Goal: Task Accomplishment & Management: Use online tool/utility

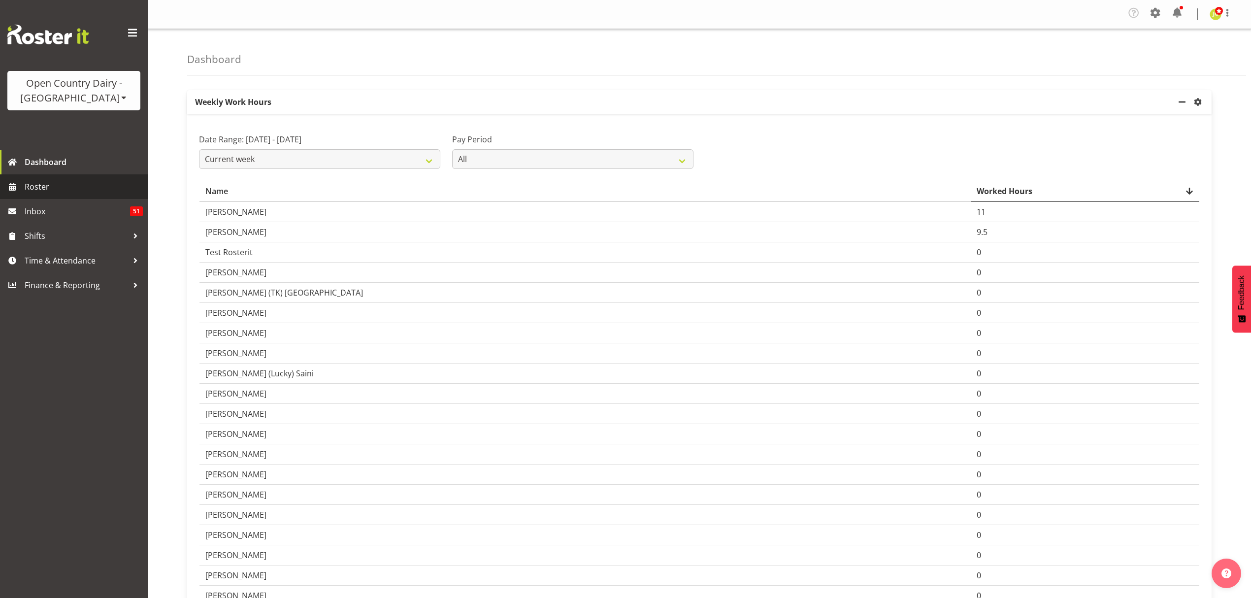
click at [84, 187] on span "Roster" at bounding box center [84, 186] width 118 height 15
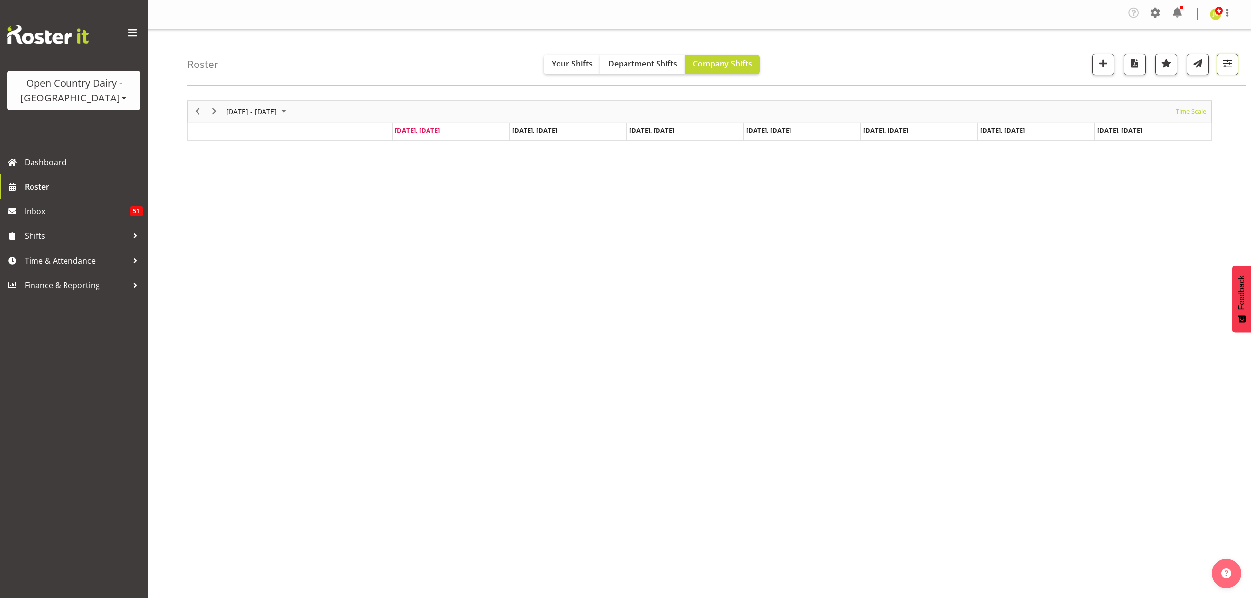
click at [1237, 63] on button "button" at bounding box center [1228, 65] width 22 height 22
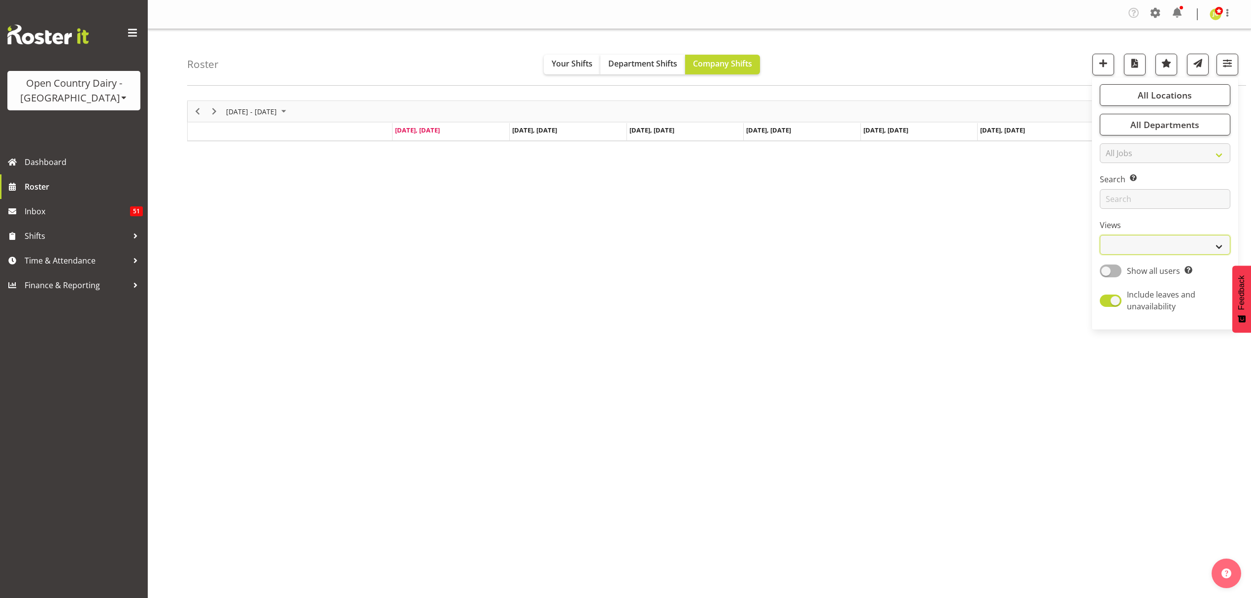
click at [1154, 239] on select "Staff Role Shift - Horizontal Shift - Vertical Staff - Location" at bounding box center [1165, 245] width 131 height 20
select select "shift"
click at [1100, 235] on select "Staff Role Shift - Horizontal Shift - Vertical Staff - Location" at bounding box center [1165, 245] width 131 height 20
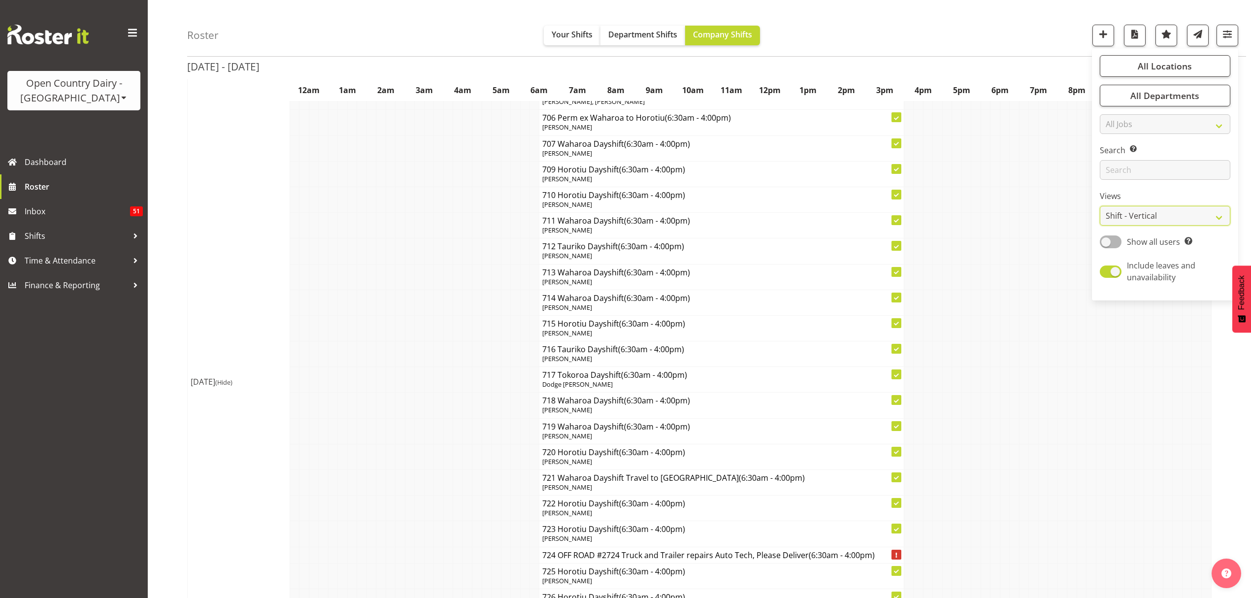
scroll to position [2036, 0]
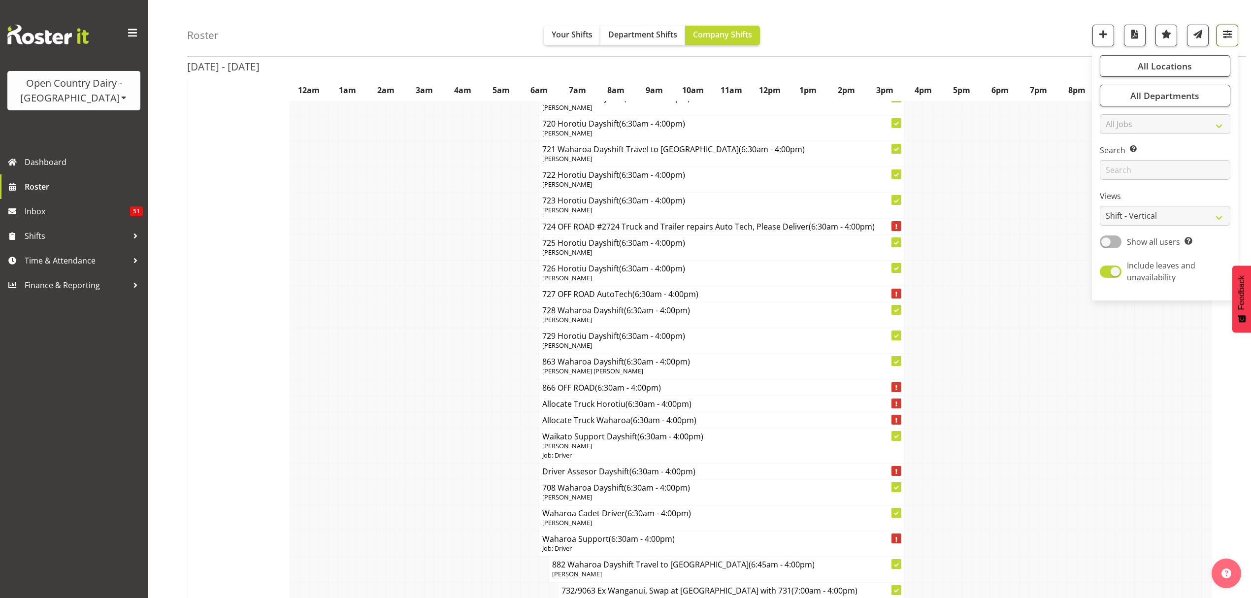
click at [1234, 30] on span "button" at bounding box center [1227, 34] width 13 height 13
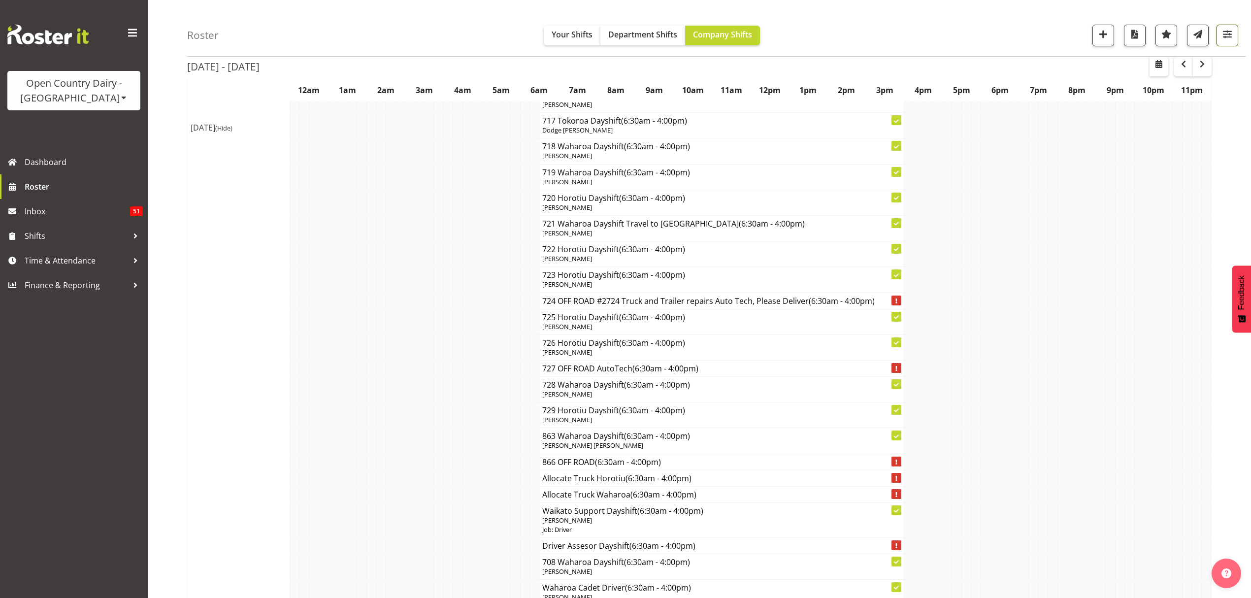
scroll to position [1904, 0]
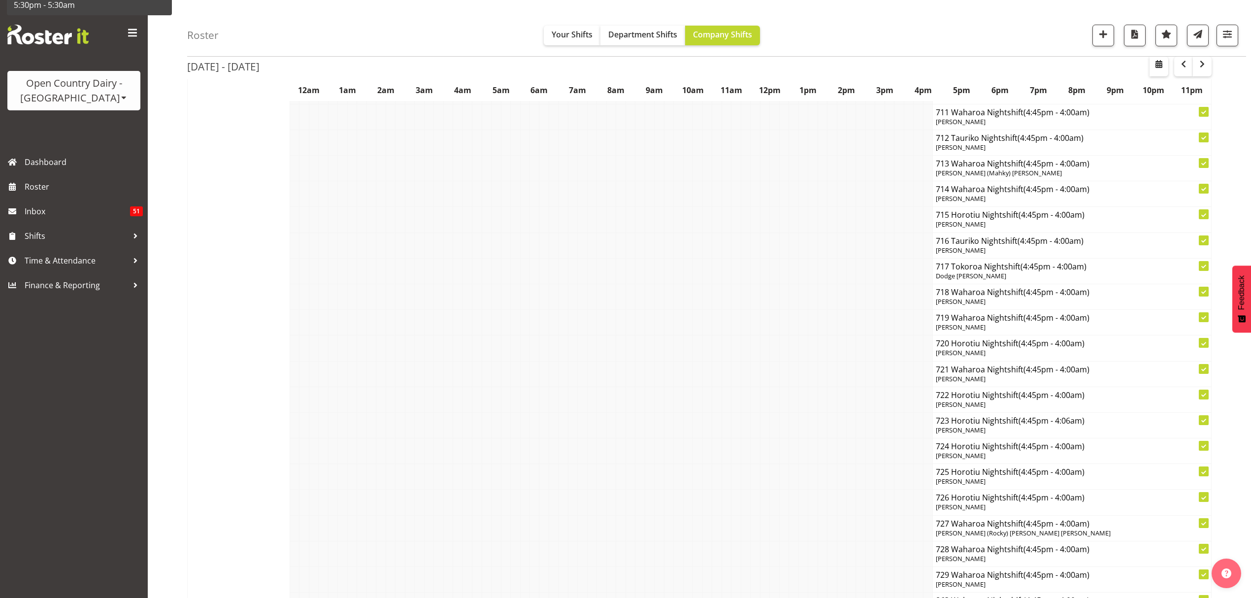
scroll to position [6816, 0]
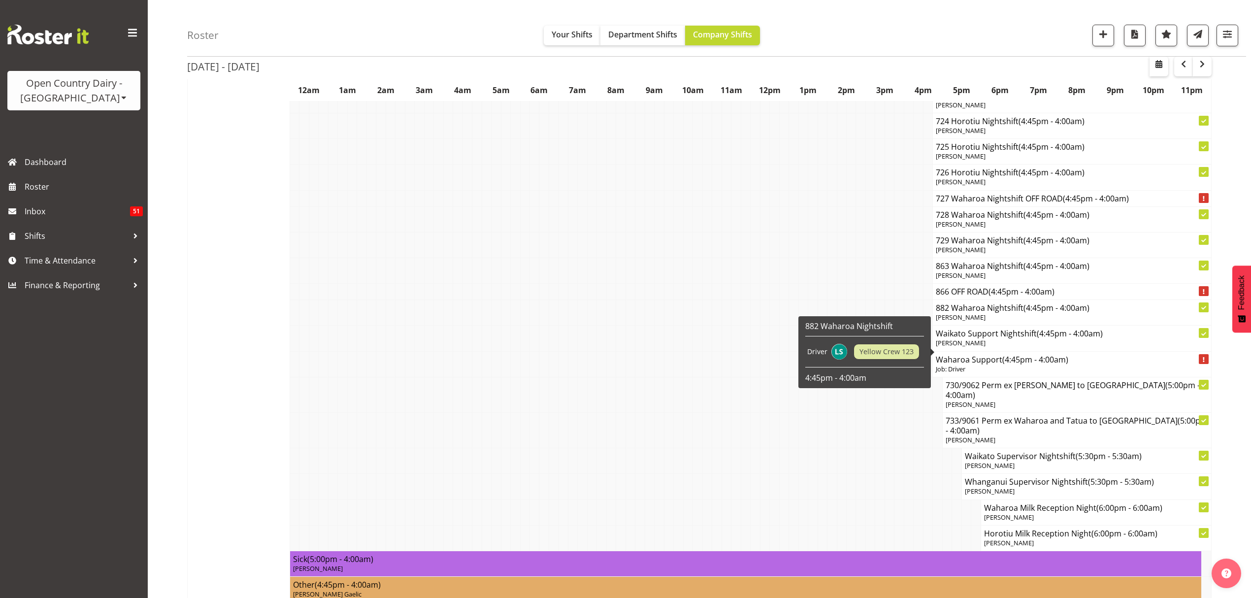
scroll to position [7159, 0]
